Goal: Task Accomplishment & Management: Complete application form

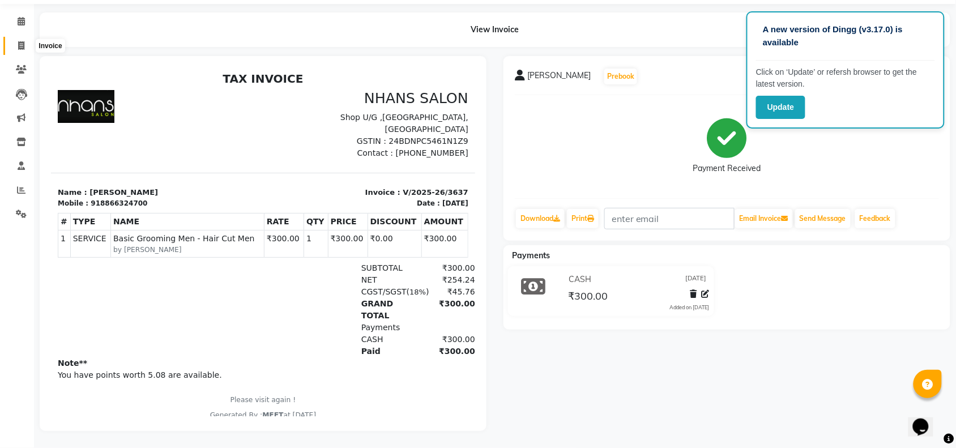
click at [20, 41] on span at bounding box center [21, 46] width 20 height 13
select select "service"
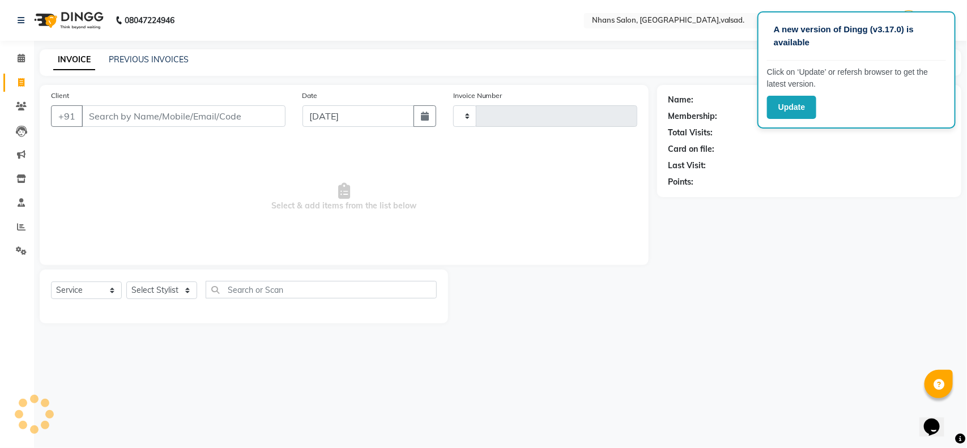
type input "3638"
select select "3706"
click at [188, 117] on input "Client" at bounding box center [184, 116] width 204 height 22
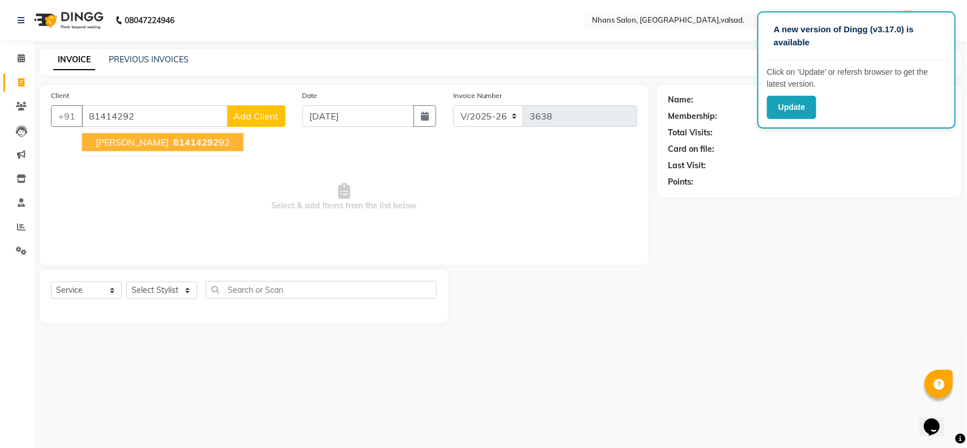
click at [194, 142] on ngb-highlight "81414292 92" at bounding box center [200, 142] width 59 height 11
type input "8141429292"
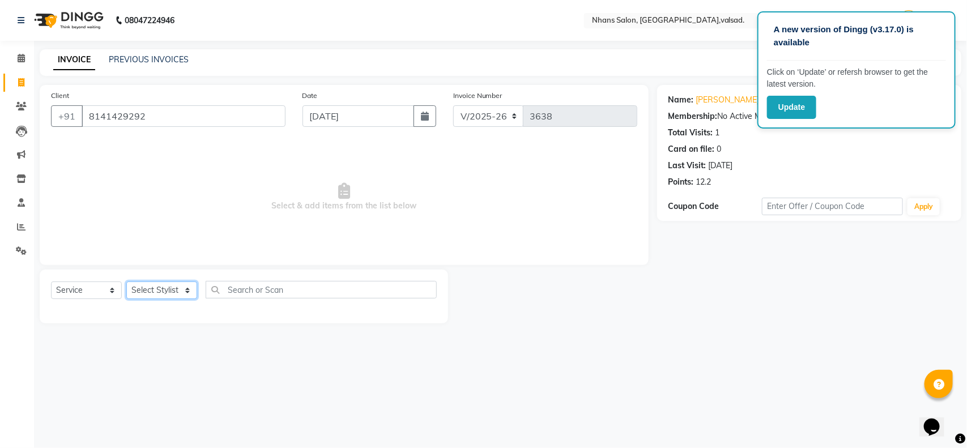
click at [159, 290] on select "Select Stylist [PERSON_NAME] DIVYA [PERSON_NAME] [PERSON_NAME] MEET OWAIS PALAK…" at bounding box center [161, 291] width 71 height 18
select select "79588"
click at [126, 282] on select "Select Stylist [PERSON_NAME] DIVYA [PERSON_NAME] [PERSON_NAME] MEET OWAIS PALAK…" at bounding box center [161, 291] width 71 height 18
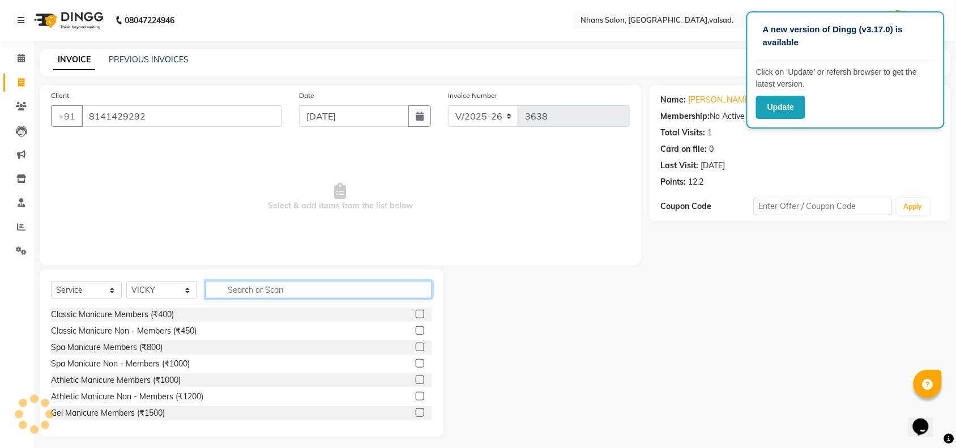
click at [240, 285] on input "text" at bounding box center [319, 290] width 227 height 18
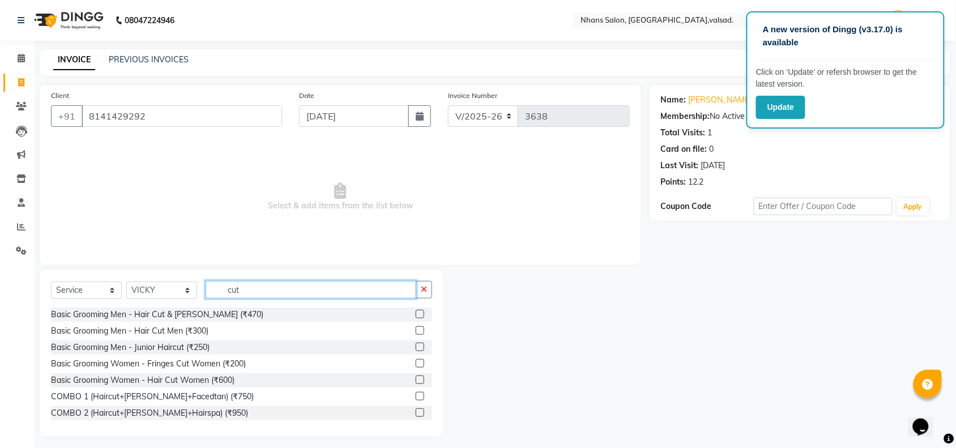
type input "cut"
click at [416, 343] on label at bounding box center [420, 347] width 8 height 8
click at [416, 344] on input "checkbox" at bounding box center [419, 347] width 7 height 7
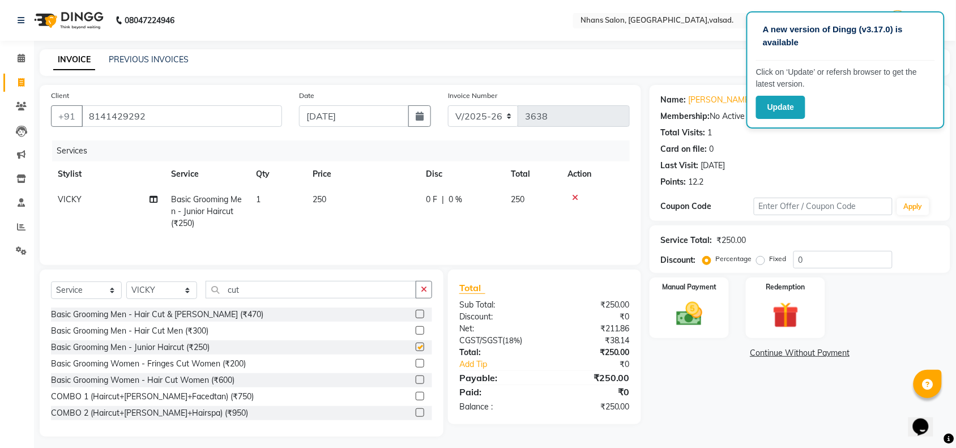
checkbox input "false"
click at [320, 203] on span "250" at bounding box center [320, 199] width 14 height 10
select select "79588"
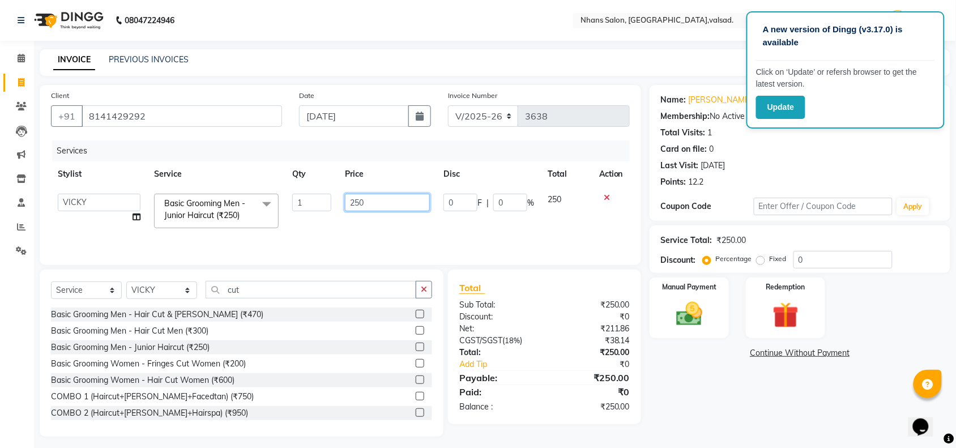
click at [360, 210] on input "250" at bounding box center [387, 203] width 85 height 18
type input "270"
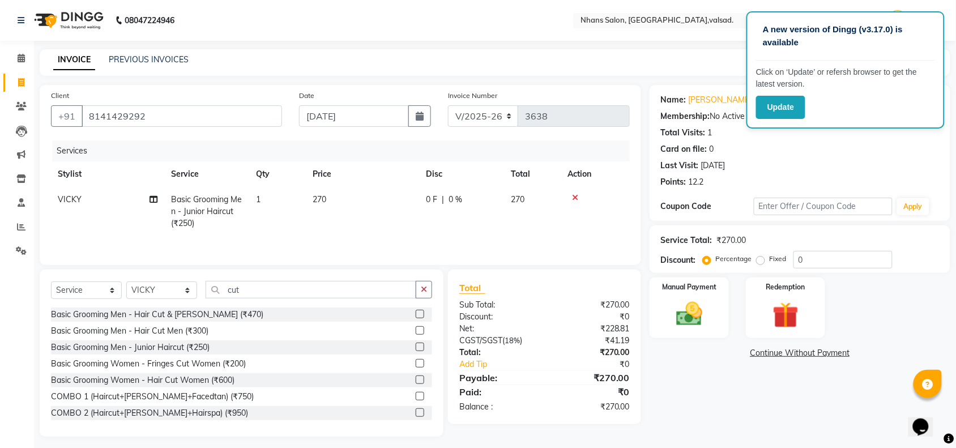
click at [366, 215] on td "270" at bounding box center [362, 211] width 113 height 49
select select "79588"
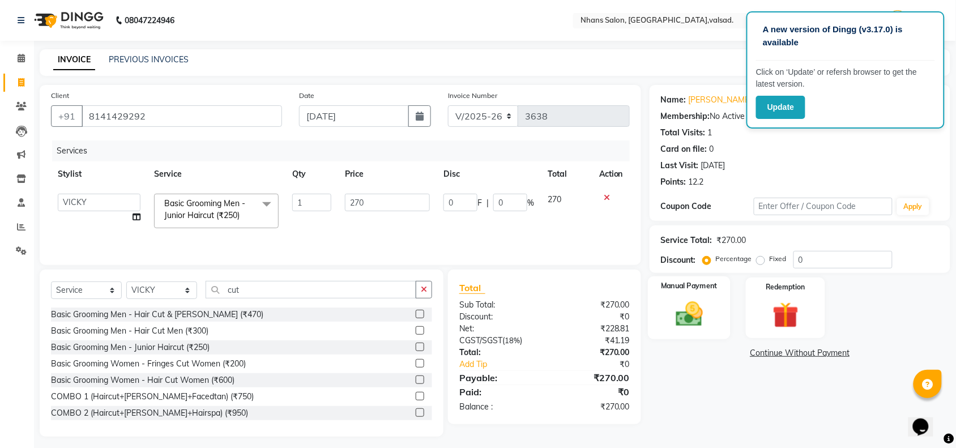
click at [690, 289] on label "Manual Payment" at bounding box center [689, 286] width 57 height 11
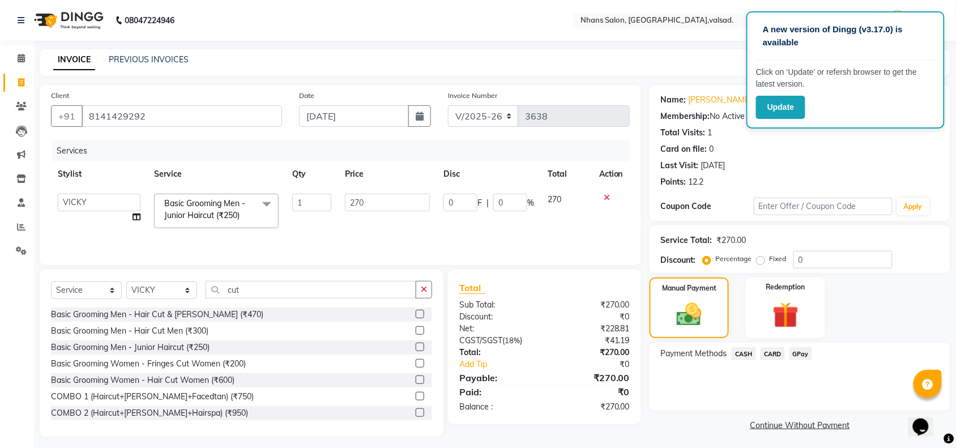
click at [805, 357] on span "GPay" at bounding box center [801, 353] width 23 height 13
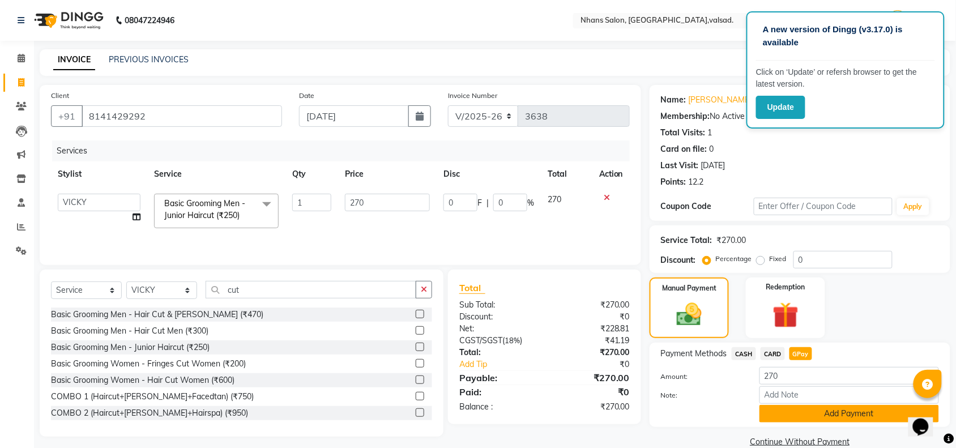
click at [813, 410] on button "Add Payment" at bounding box center [850, 414] width 180 height 18
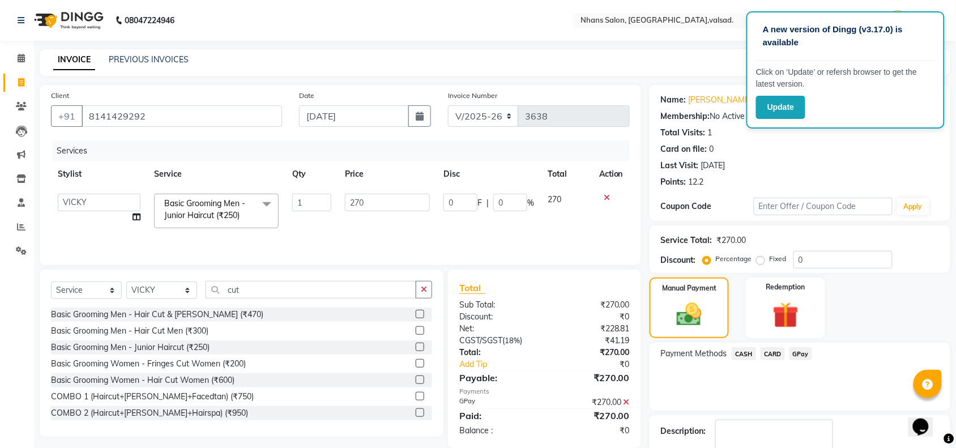
scroll to position [67, 0]
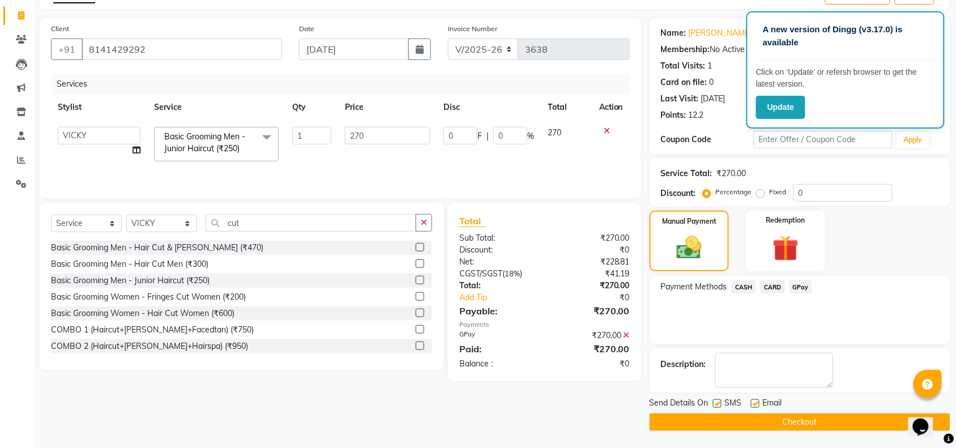
click at [822, 418] on button "Checkout" at bounding box center [800, 423] width 301 height 18
